Goal: Register for event/course

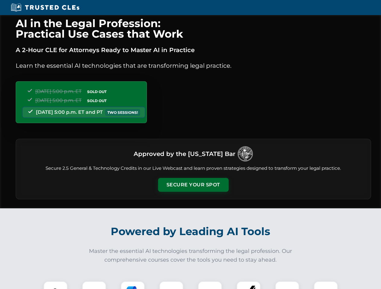
click at [193, 185] on button "Secure Your Spot" at bounding box center [193, 185] width 71 height 14
click at [55, 285] on img at bounding box center [55, 293] width 17 height 17
click at [94, 285] on div at bounding box center [94, 293] width 24 height 24
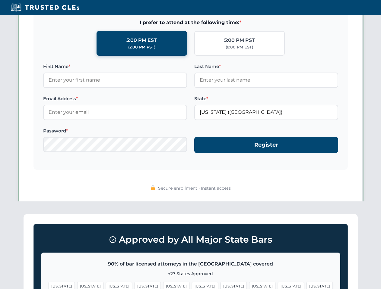
click at [278, 285] on span "[US_STATE]" at bounding box center [291, 286] width 26 height 9
